Goal: Information Seeking & Learning: Learn about a topic

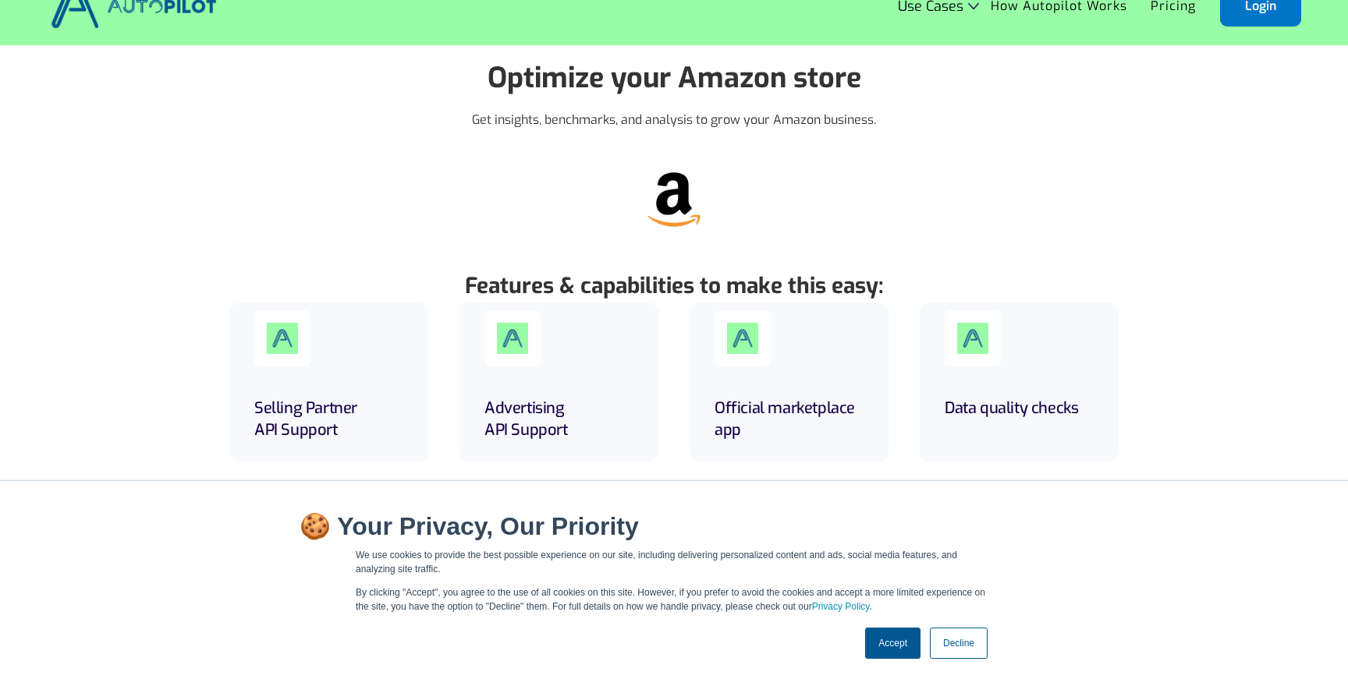
scroll to position [34, 0]
drag, startPoint x: 343, startPoint y: 139, endPoint x: 737, endPoint y: 150, distance: 394.1
click at [732, 150] on div "Optimize your Amazon store Get insights, benchmarks, and analysis to grow your …" at bounding box center [673, 101] width 733 height 115
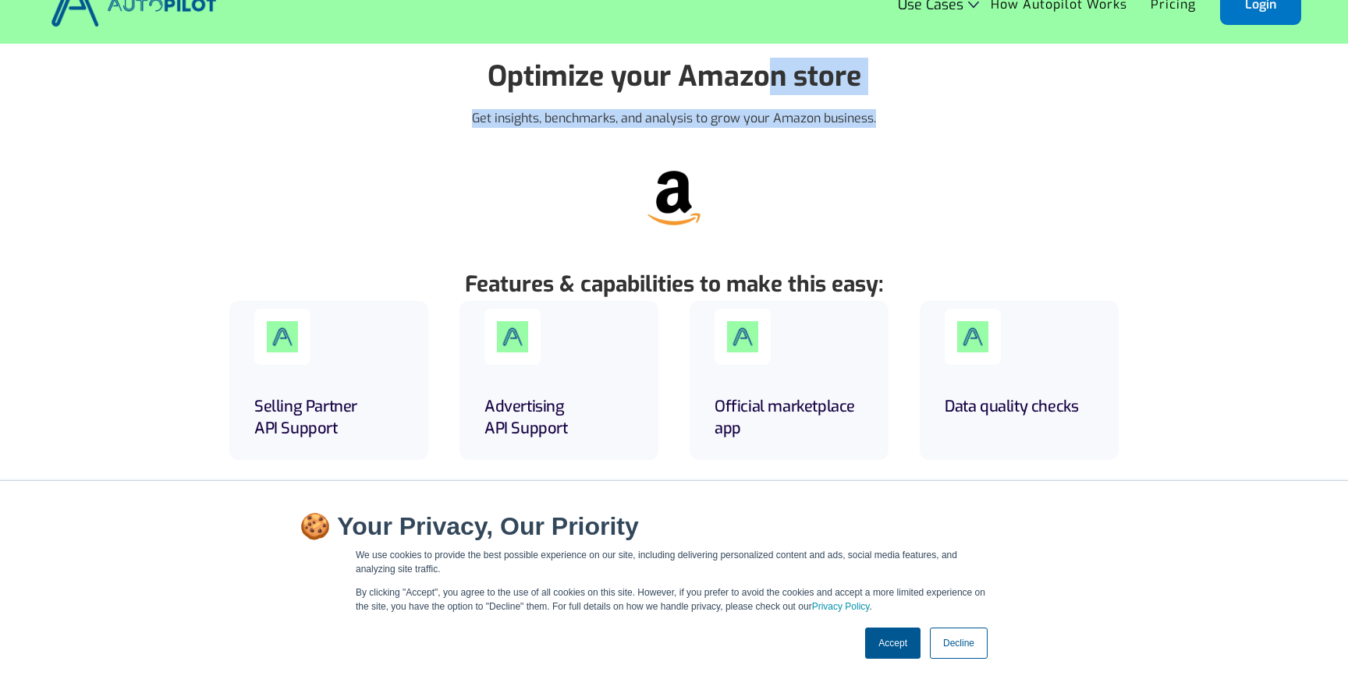
drag, startPoint x: 737, startPoint y: 150, endPoint x: 778, endPoint y: 58, distance: 100.6
click at [778, 58] on div "Optimize your Amazon store Get insights, benchmarks, and analysis to grow your …" at bounding box center [673, 101] width 733 height 115
click at [778, 58] on strong "Optimize your Amazon store" at bounding box center [675, 76] width 374 height 37
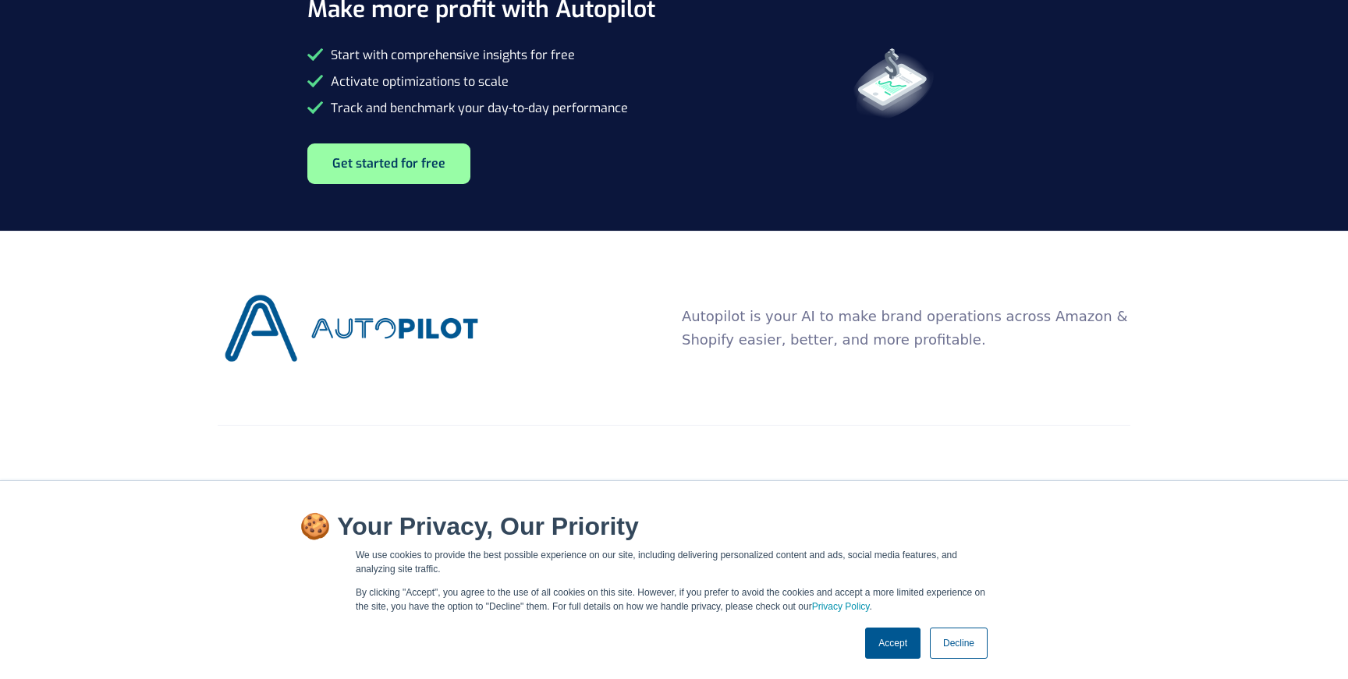
scroll to position [1447, 0]
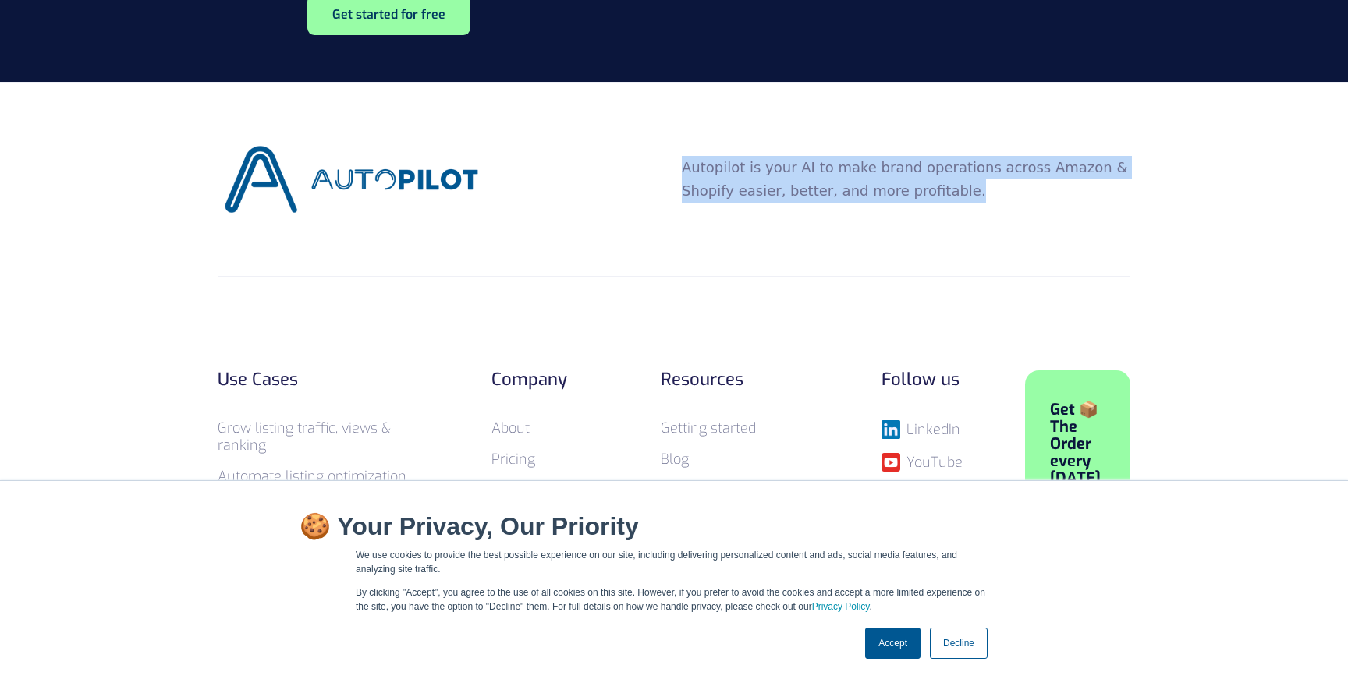
drag, startPoint x: 644, startPoint y: 258, endPoint x: 654, endPoint y: 140, distance: 118.2
click at [654, 140] on div "Autopilot is your AI to make brand operations across Amazon & Shopify easier, b…" at bounding box center [674, 180] width 913 height 194
click at [654, 140] on div "Autopilot is your AI to make brand operations across Amazon & Shopify easier, b…" at bounding box center [674, 179] width 913 height 81
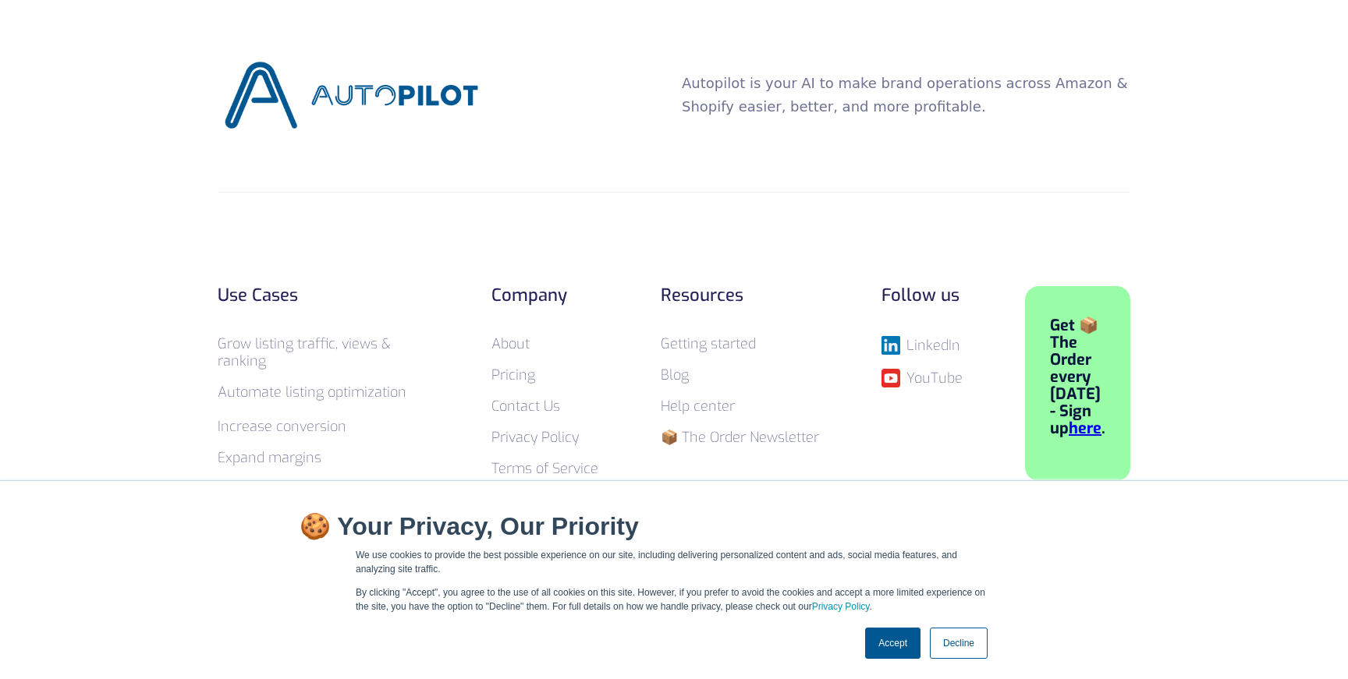
scroll to position [1676, 0]
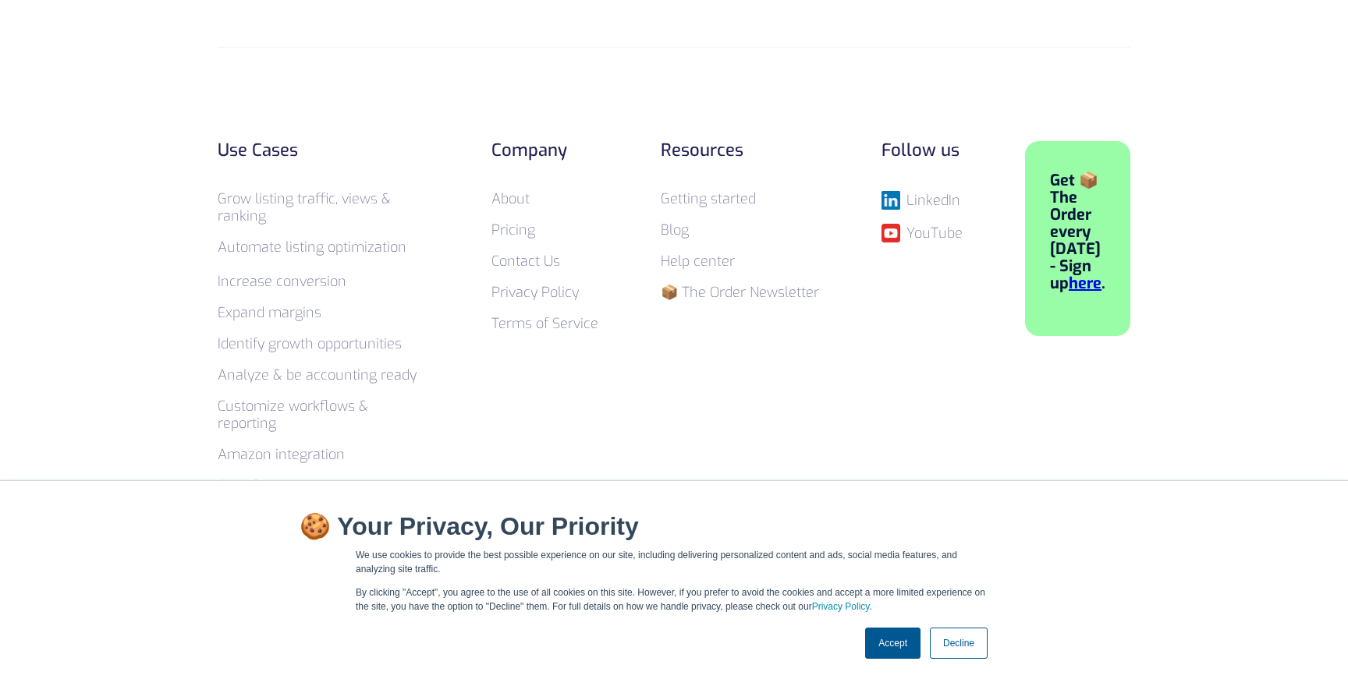
click at [883, 647] on link "Accept" at bounding box center [892, 643] width 55 height 31
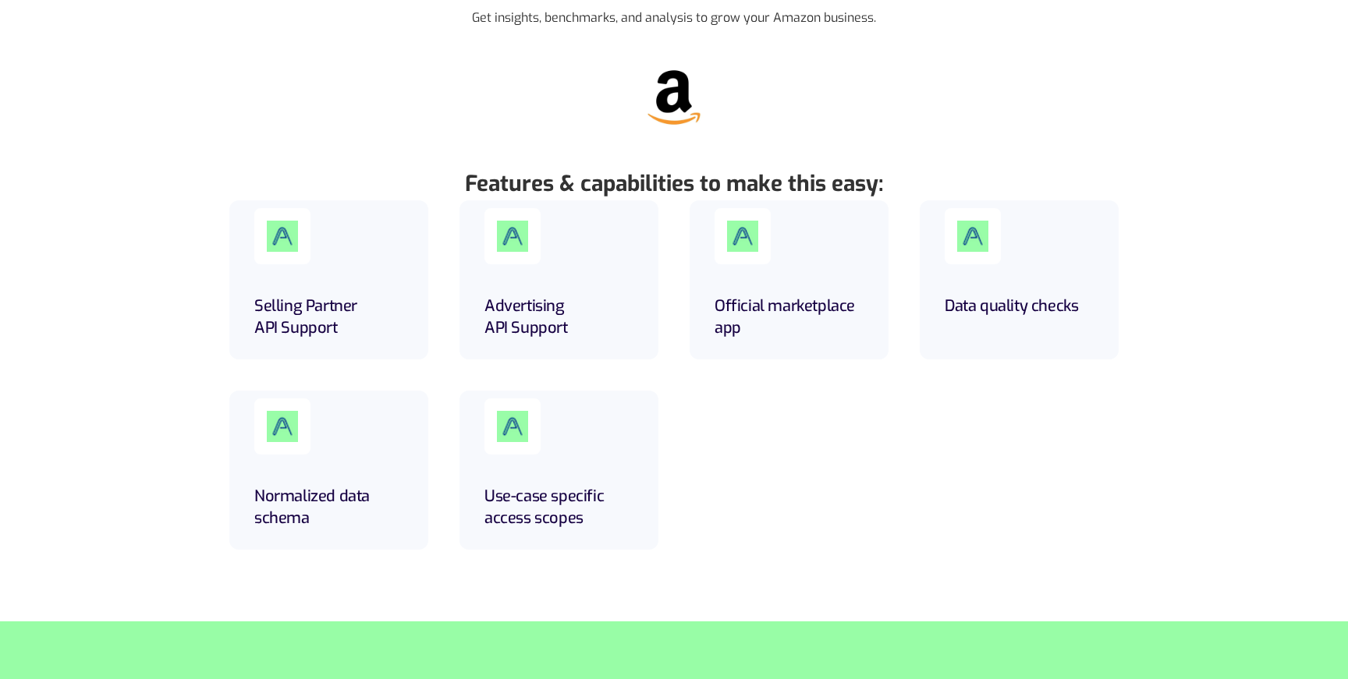
scroll to position [0, 0]
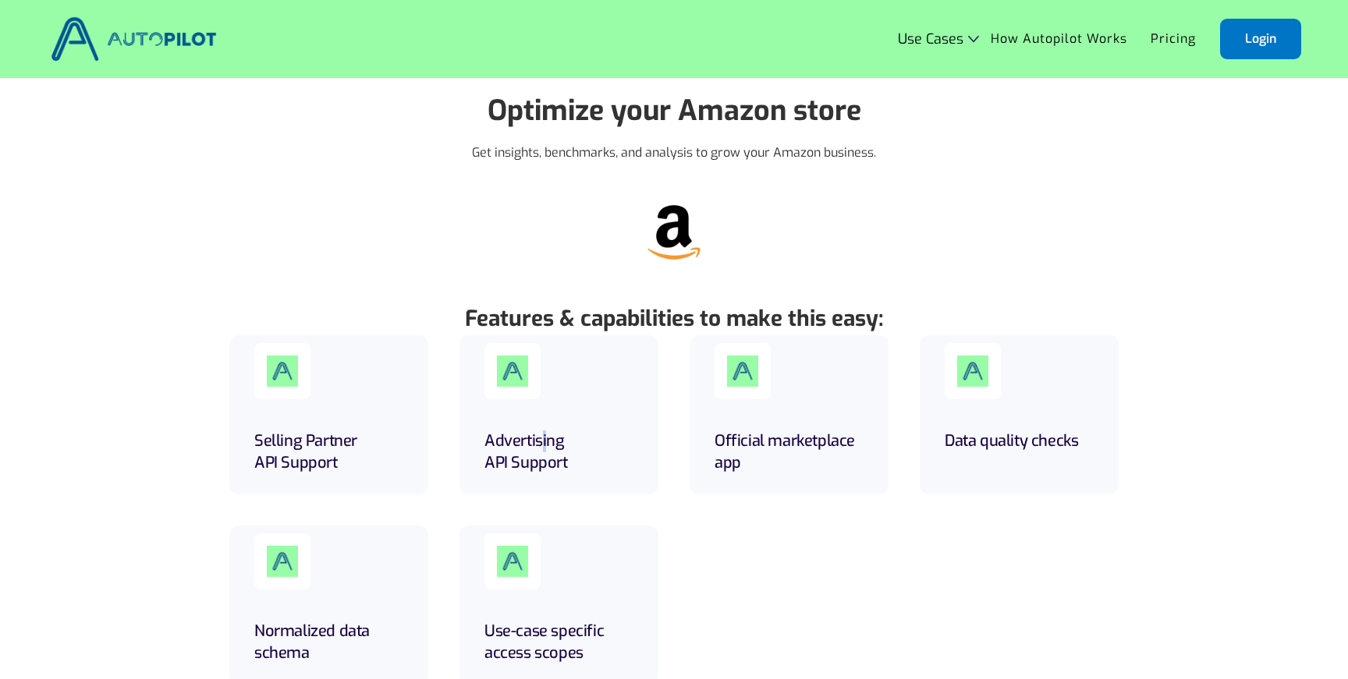
drag, startPoint x: 548, startPoint y: 449, endPoint x: 537, endPoint y: 413, distance: 36.8
click at [541, 431] on h5 "Advertising API Support" at bounding box center [558, 453] width 149 height 44
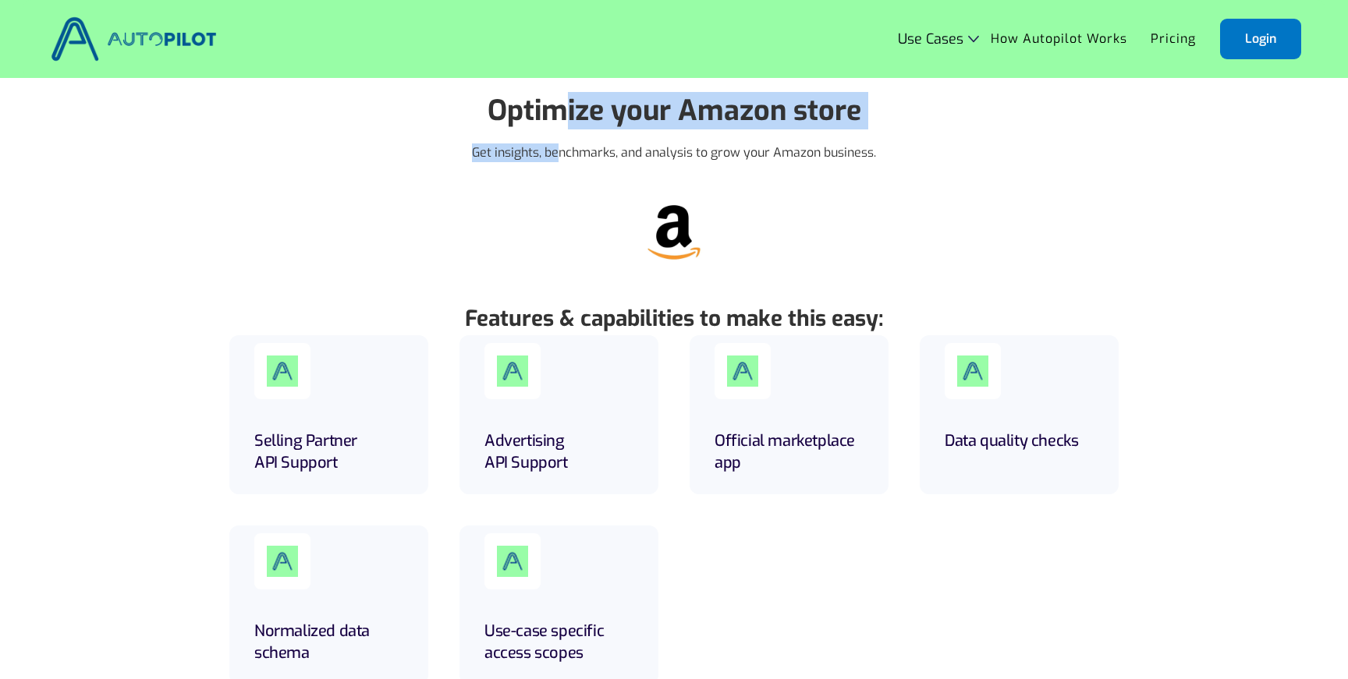
drag, startPoint x: 555, startPoint y: 127, endPoint x: 555, endPoint y: 158, distance: 31.2
click at [555, 158] on div "Optimize your Amazon store Get insights, benchmarks, and analysis to grow your …" at bounding box center [673, 135] width 733 height 115
click at [555, 160] on p "Get insights, benchmarks, and analysis to grow your Amazon business." at bounding box center [674, 153] width 404 height 19
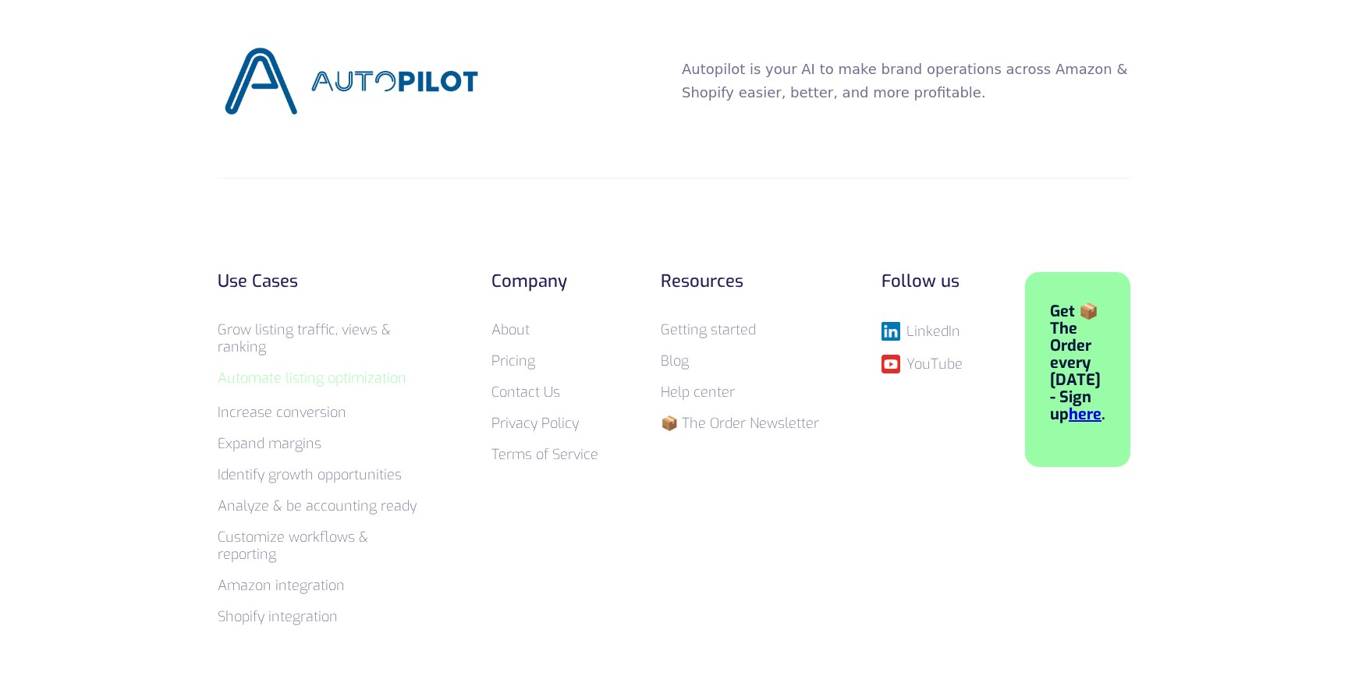
scroll to position [1551, 0]
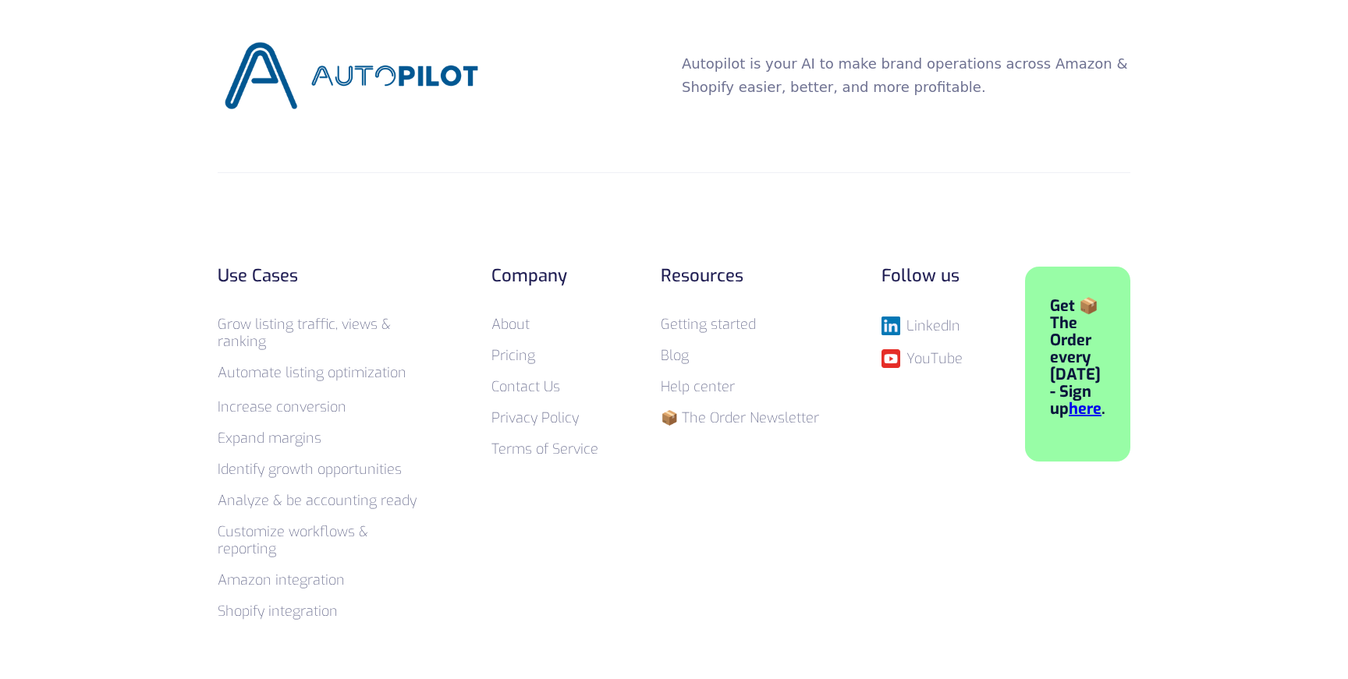
click at [297, 416] on ul "Grow listing traffic, views & ranking Automate listing optimization ‍ ‍ Increas…" at bounding box center [323, 469] width 211 height 304
click at [298, 409] on link "Increase conversion" at bounding box center [282, 407] width 129 height 19
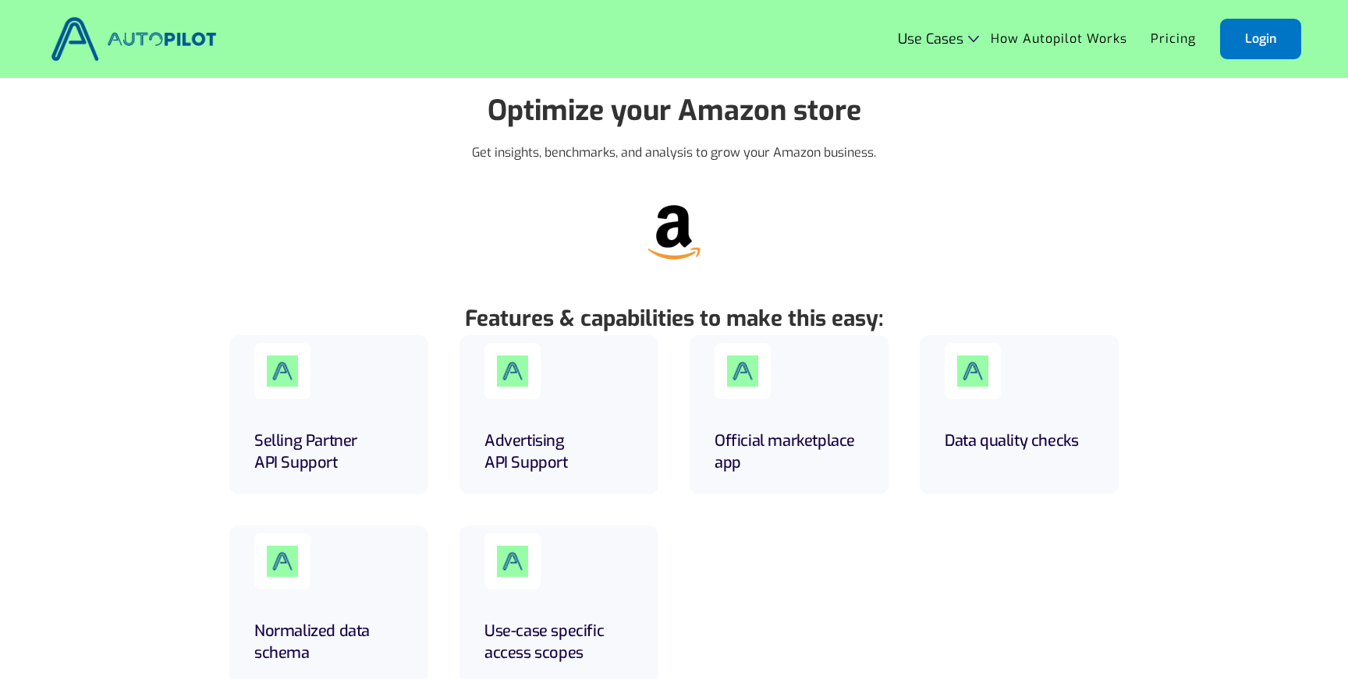
click at [761, 440] on h5 "Official marketplace app" at bounding box center [788, 453] width 149 height 44
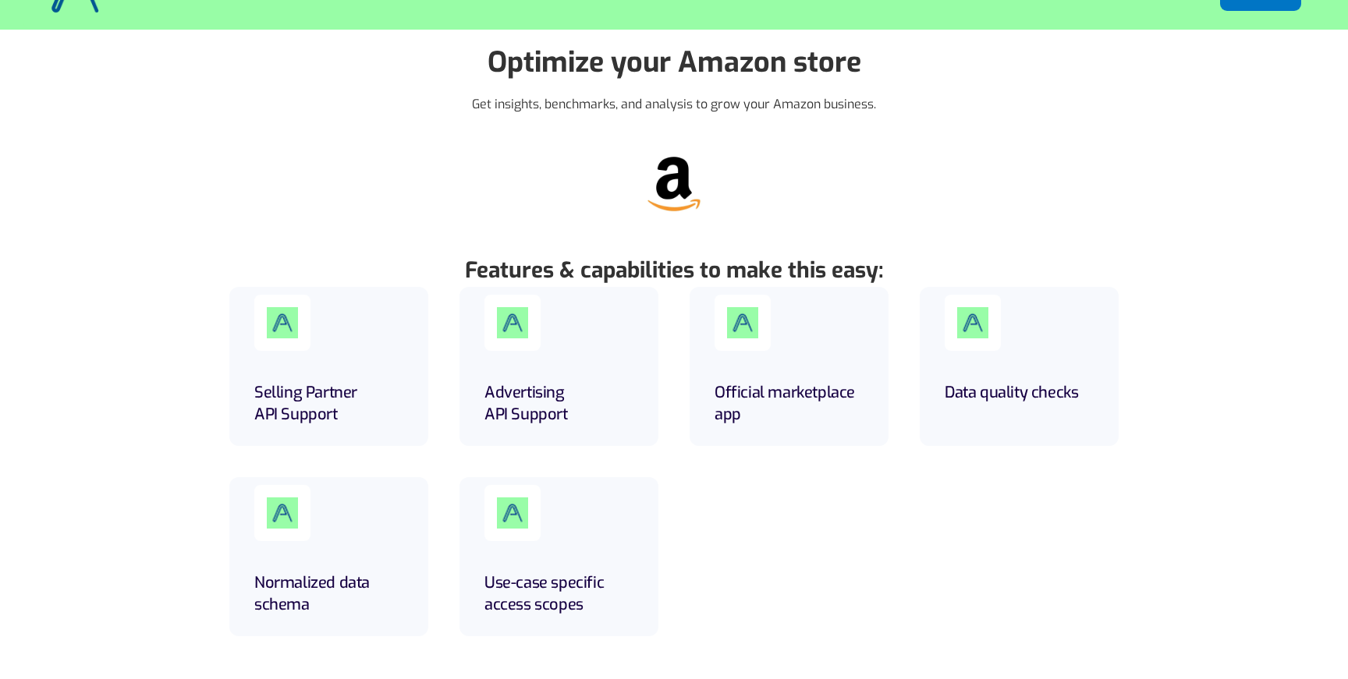
scroll to position [50, 0]
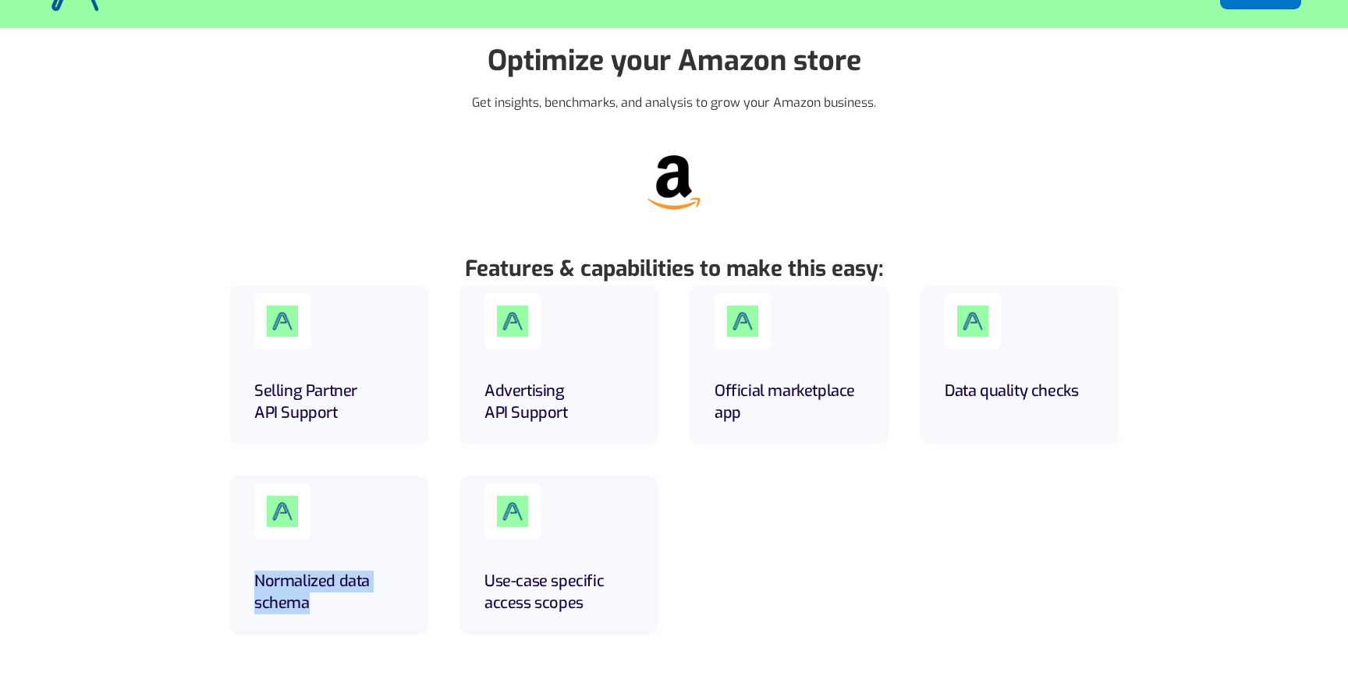
drag, startPoint x: 359, startPoint y: 629, endPoint x: 357, endPoint y: 557, distance: 71.8
click at [357, 556] on div "Normalized data schema" at bounding box center [328, 555] width 199 height 159
click at [357, 558] on div "Normalized data schema" at bounding box center [328, 555] width 199 height 159
drag, startPoint x: 333, startPoint y: 451, endPoint x: 333, endPoint y: 374, distance: 77.2
click at [333, 374] on div "Selling Partner API Support Advertising API Support Official marketplace app Da…" at bounding box center [673, 459] width 889 height 349
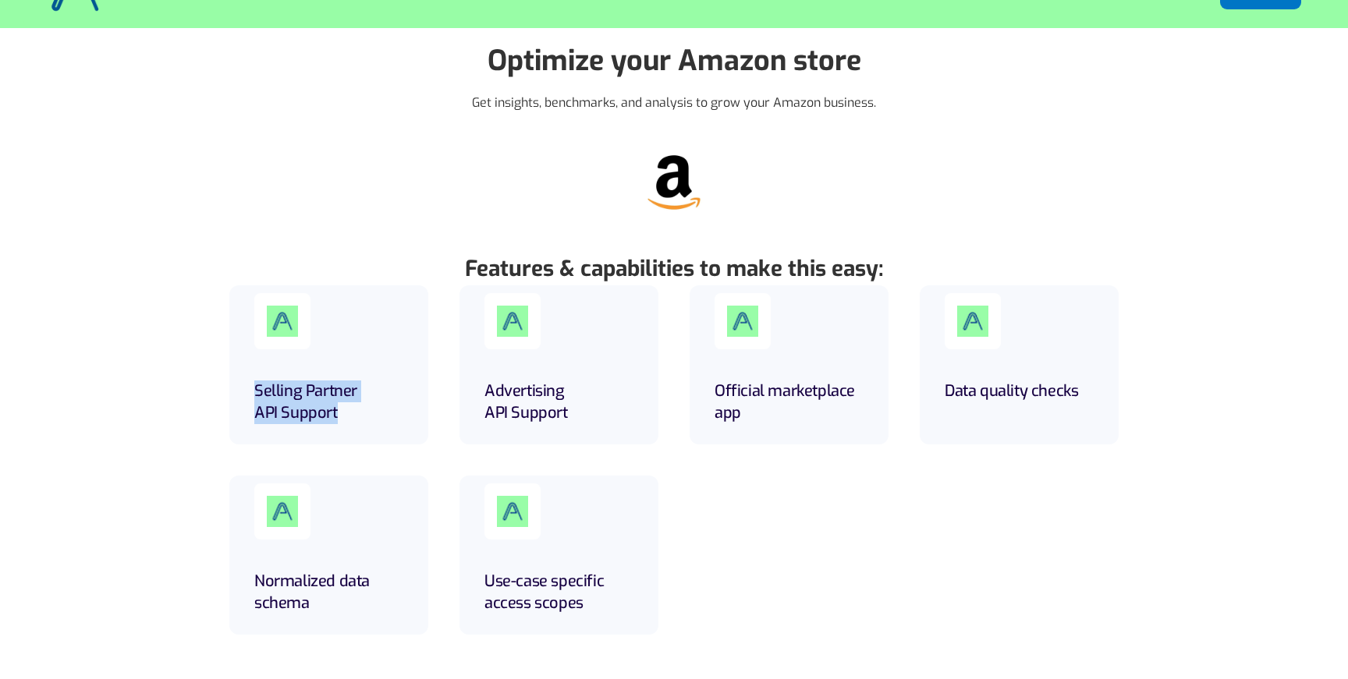
click at [333, 374] on div "Selling Partner API Support" at bounding box center [328, 364] width 199 height 159
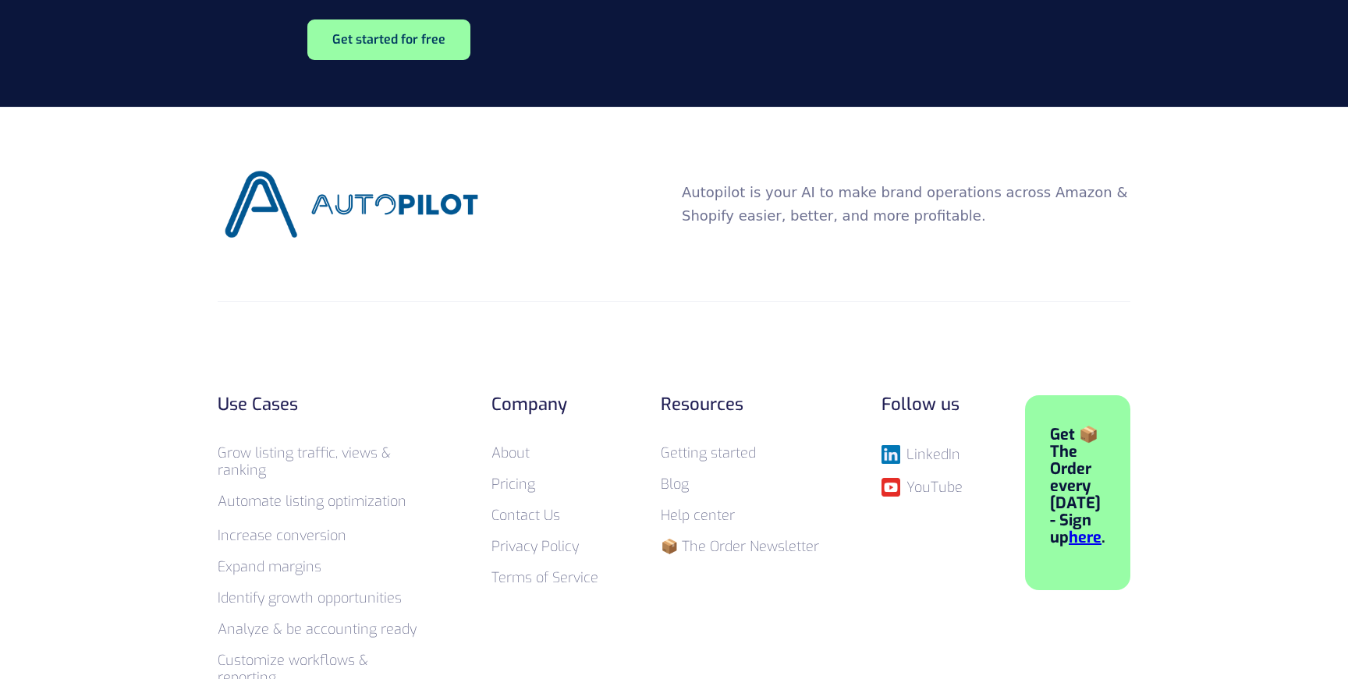
scroll to position [1602, 0]
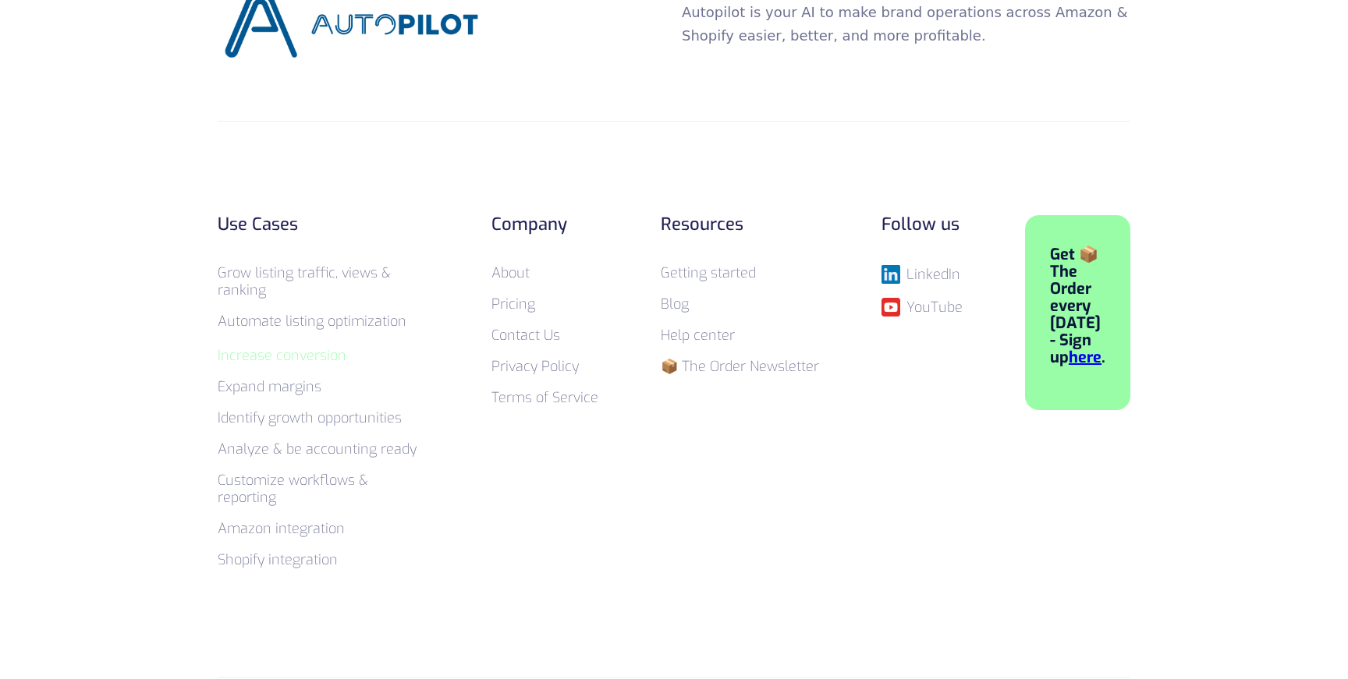
click at [330, 361] on link "Increase conversion" at bounding box center [282, 355] width 129 height 19
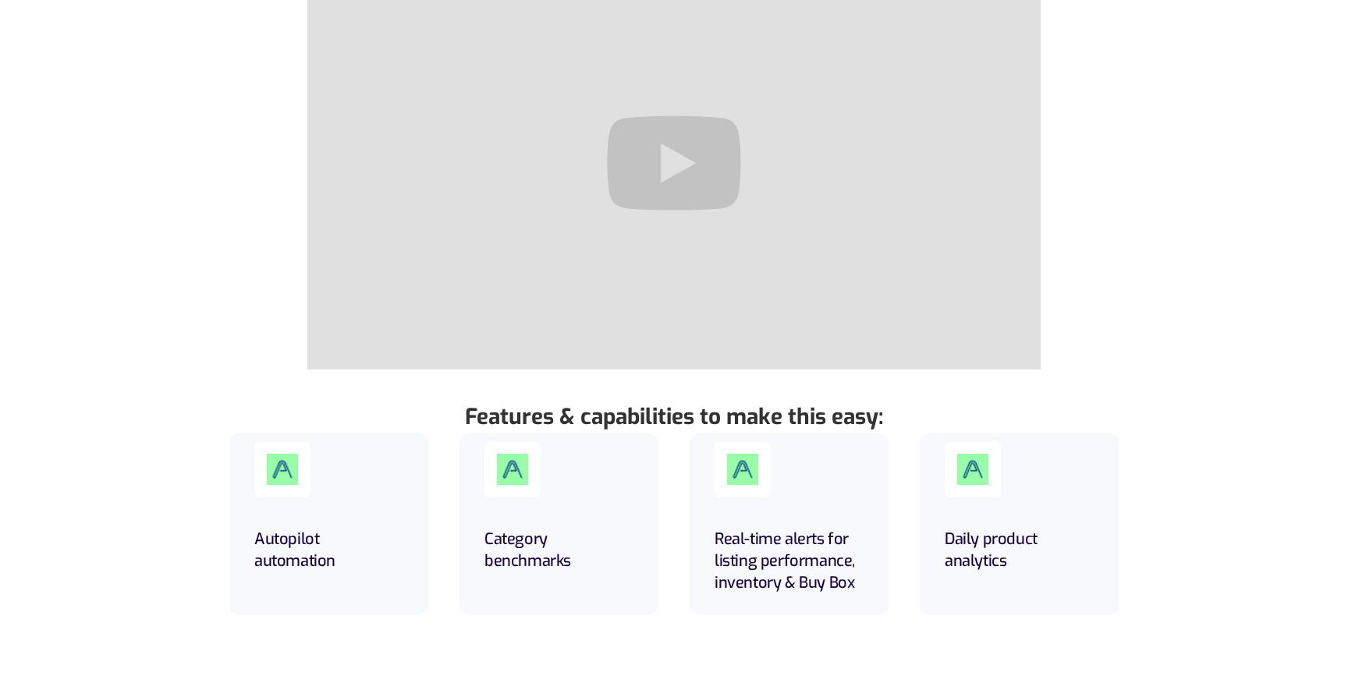
scroll to position [234, 0]
click at [513, 560] on h5 "Category benchmarks" at bounding box center [558, 552] width 149 height 44
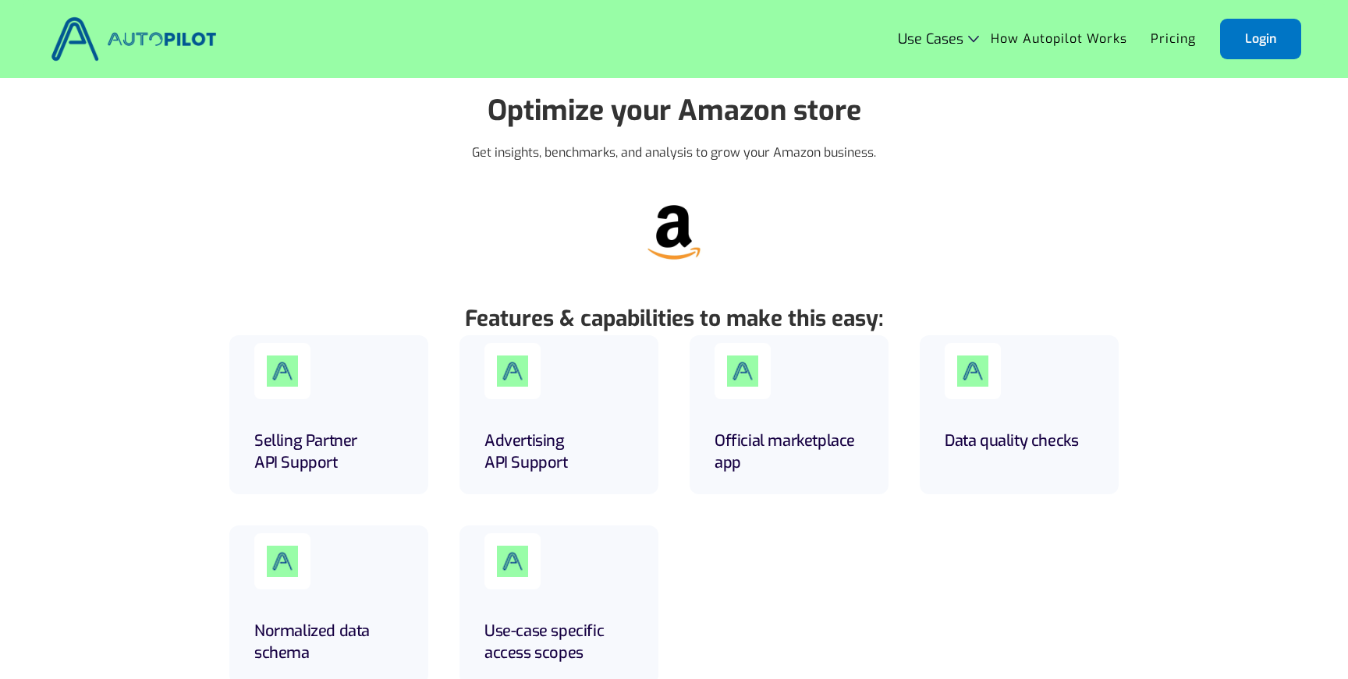
scroll to position [1602, 0]
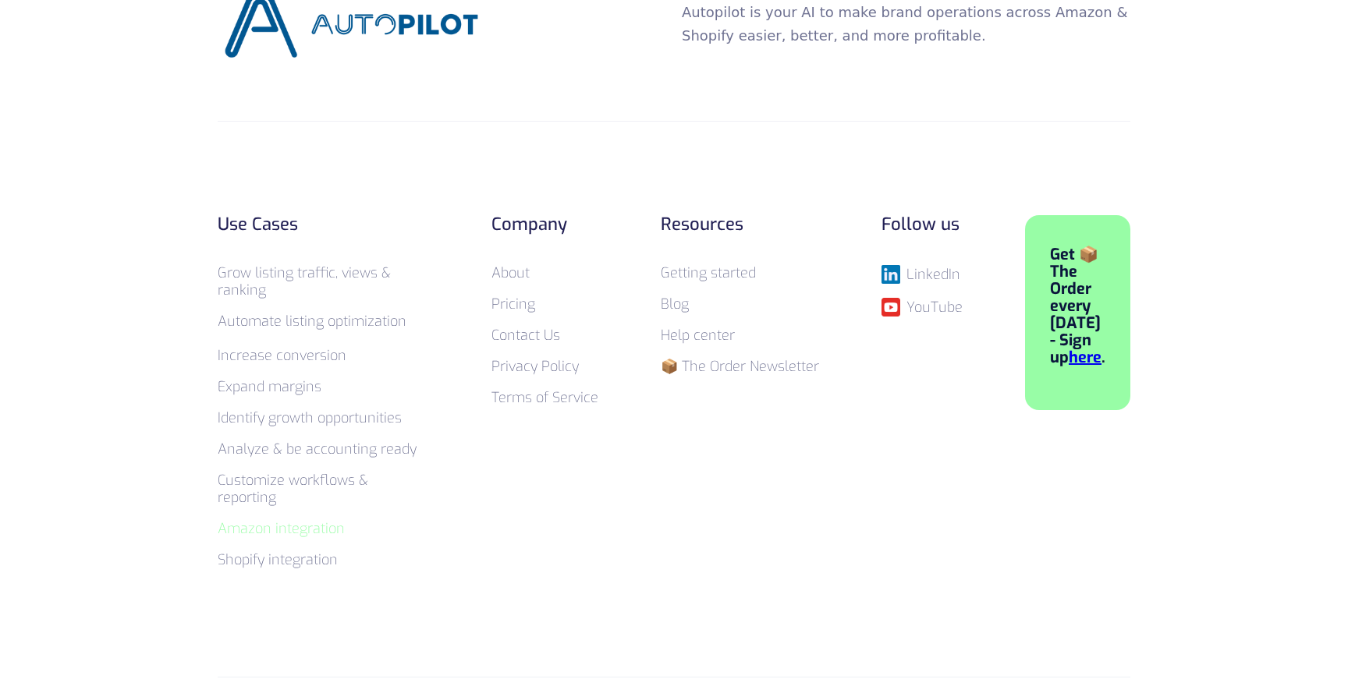
click at [275, 519] on link "Amazon integration" at bounding box center [281, 528] width 127 height 19
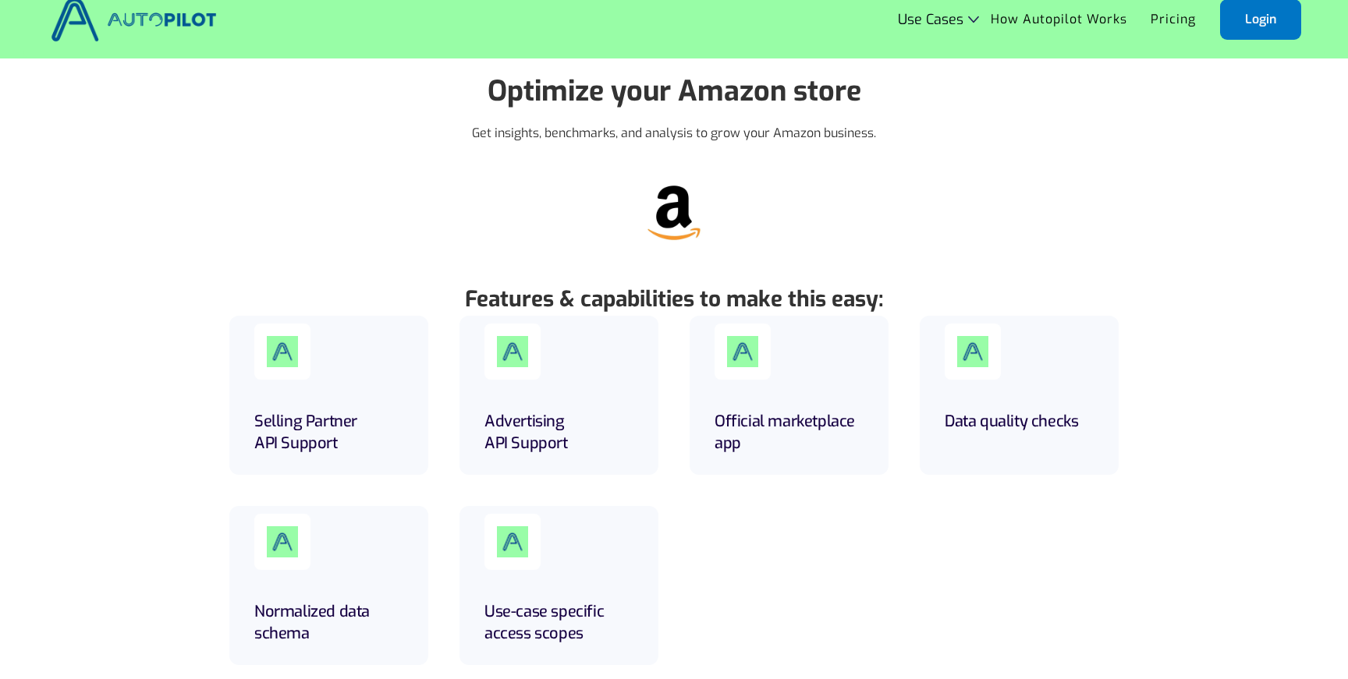
scroll to position [18, 0]
click at [502, 438] on h5 "Advertising API Support" at bounding box center [558, 435] width 149 height 44
click at [531, 369] on div at bounding box center [512, 353] width 56 height 56
click at [1123, 11] on link "How Autopilot Works" at bounding box center [1059, 21] width 160 height 30
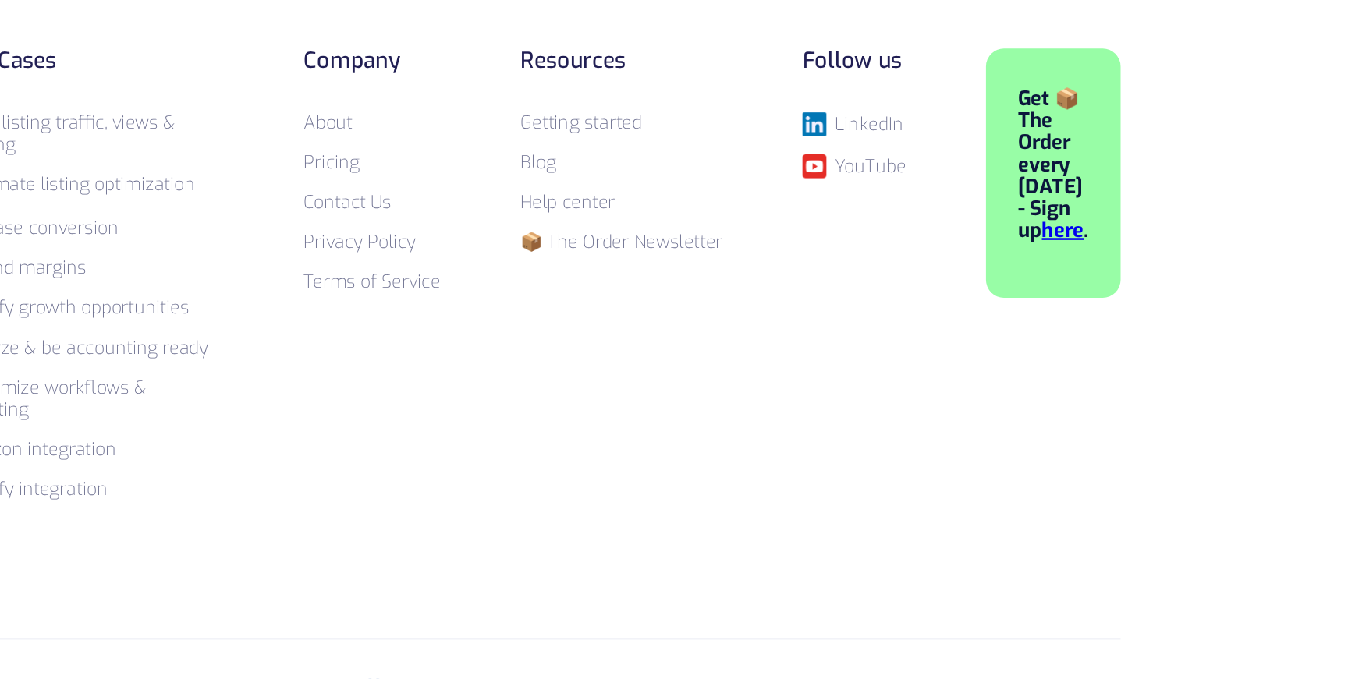
scroll to position [3691, 0]
